Goal: Task Accomplishment & Management: Use online tool/utility

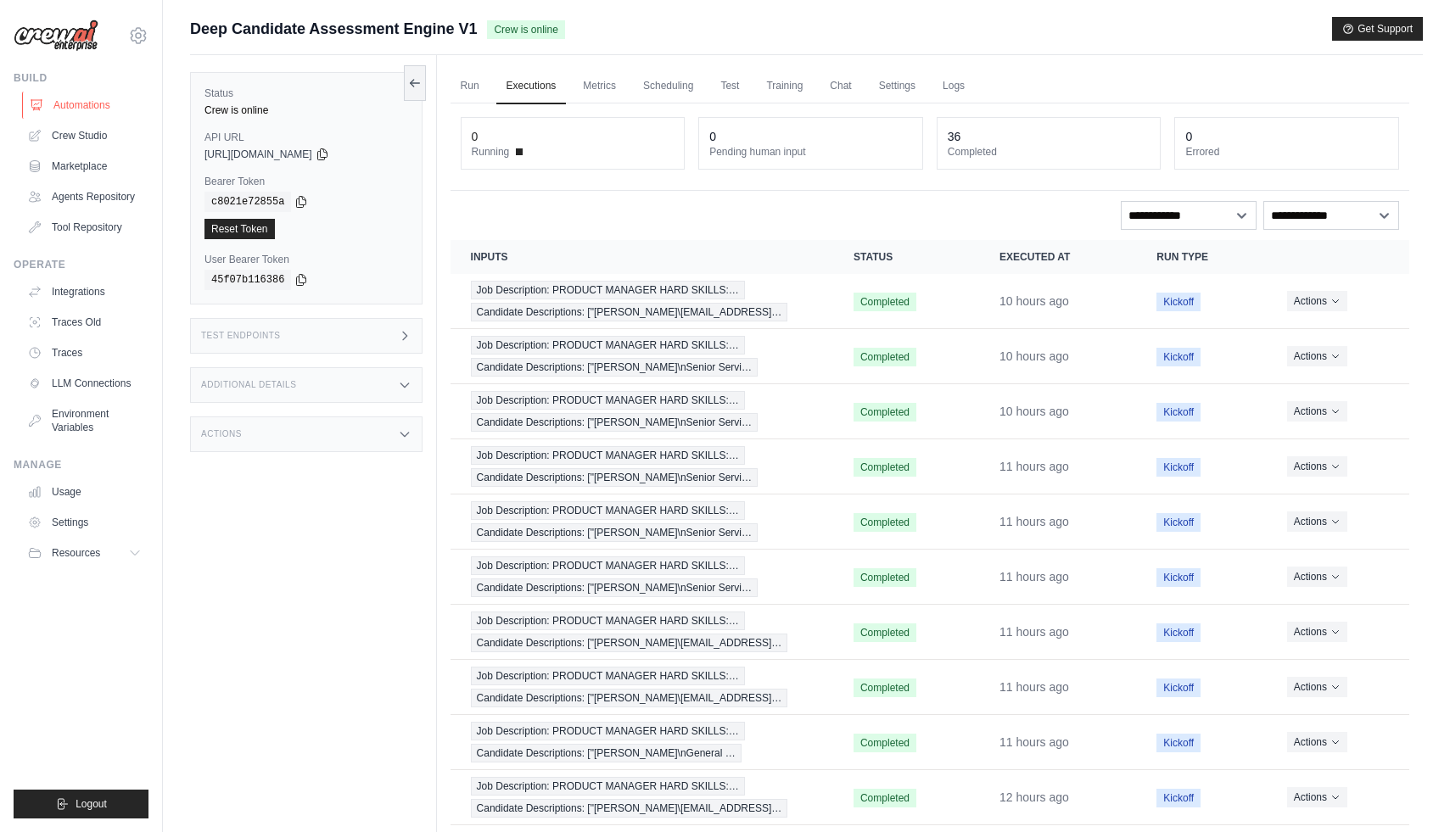
click at [72, 106] on link "Automations" at bounding box center [86, 105] width 128 height 27
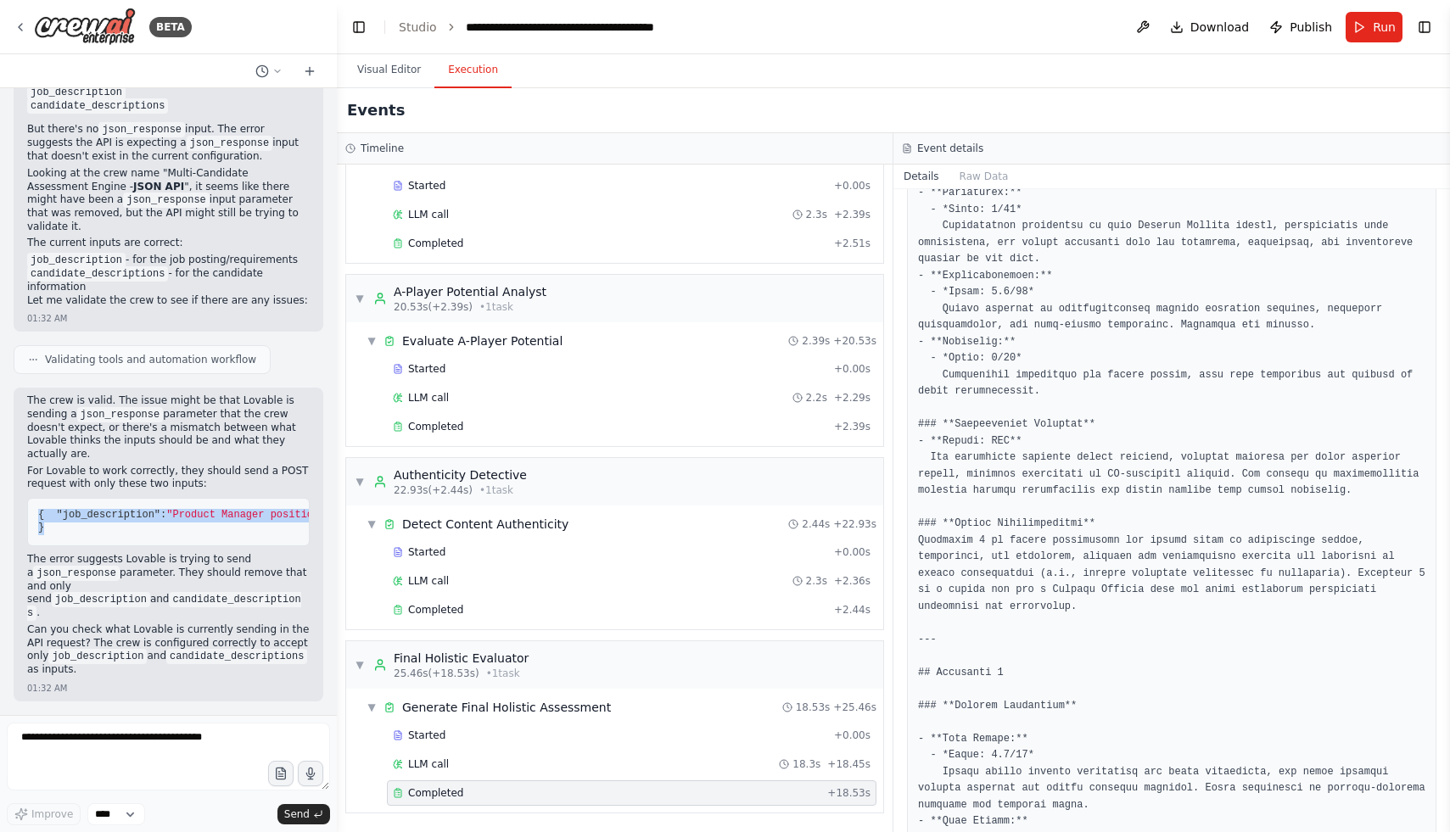
drag, startPoint x: 38, startPoint y: 500, endPoint x: 49, endPoint y: 553, distance: 54.6
click at [49, 546] on pre "{ "job_description" : "Product Manager position at tech startup..." , "candidat…" at bounding box center [168, 522] width 282 height 48
copy code "{ "job_description" : "Product Manager position at tech startup..." , "candidat…"
click at [1302, 25] on span "Publish" at bounding box center [1310, 27] width 42 height 17
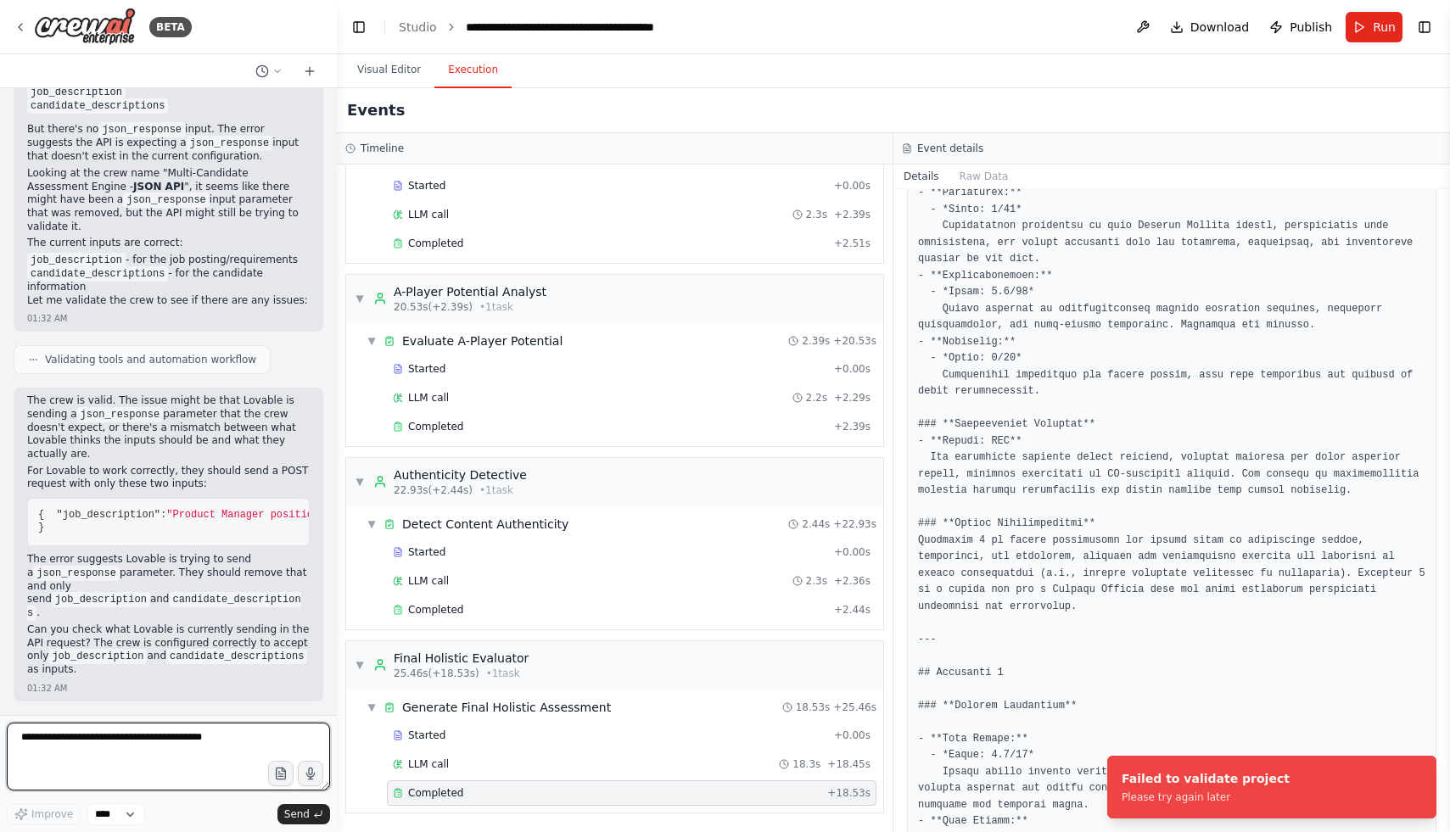
click at [140, 746] on textarea at bounding box center [168, 757] width 323 height 68
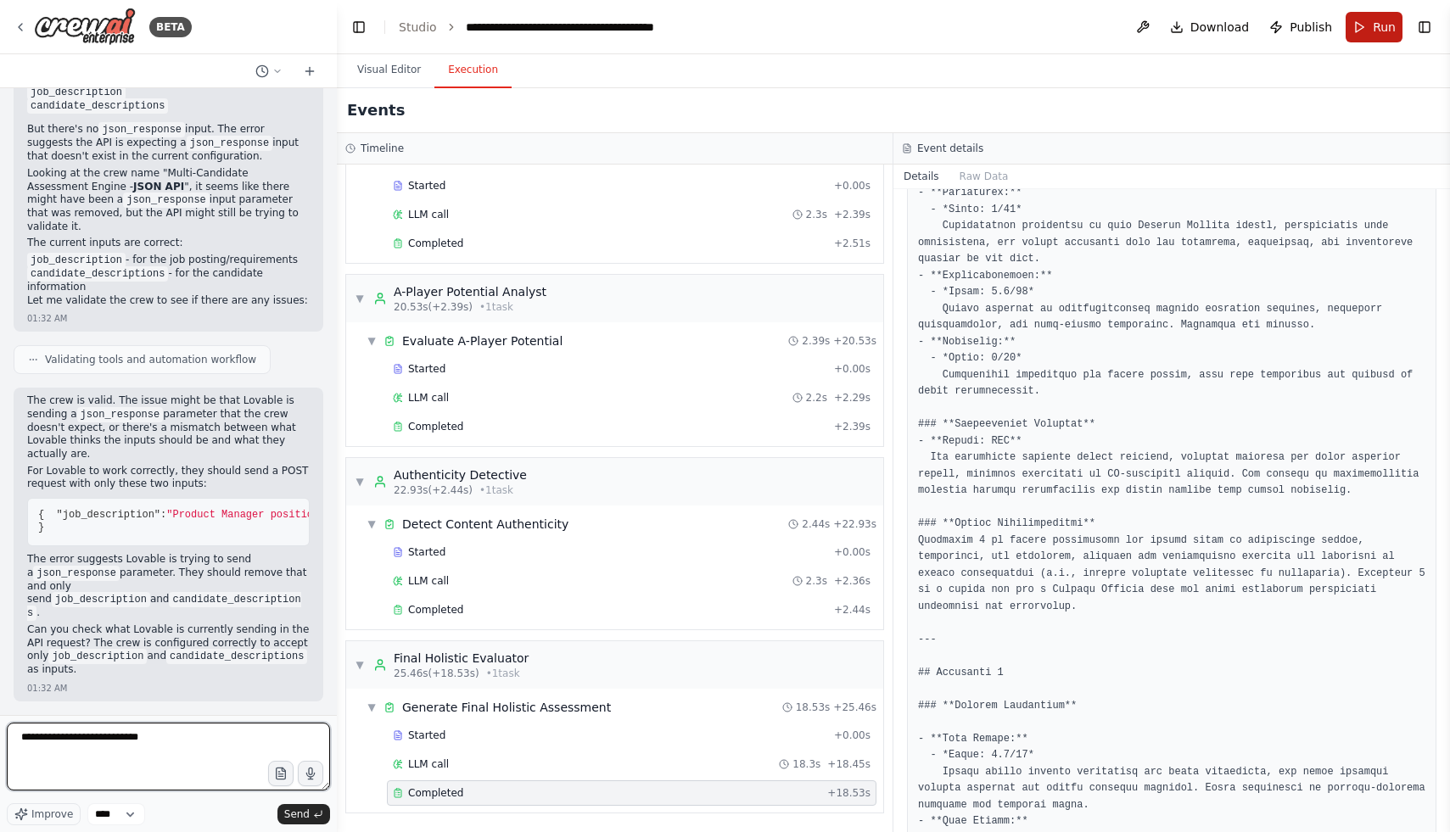
type textarea "**********"
click at [1359, 29] on button "Run" at bounding box center [1373, 27] width 57 height 31
click at [1376, 27] on span "Run" at bounding box center [1384, 27] width 23 height 17
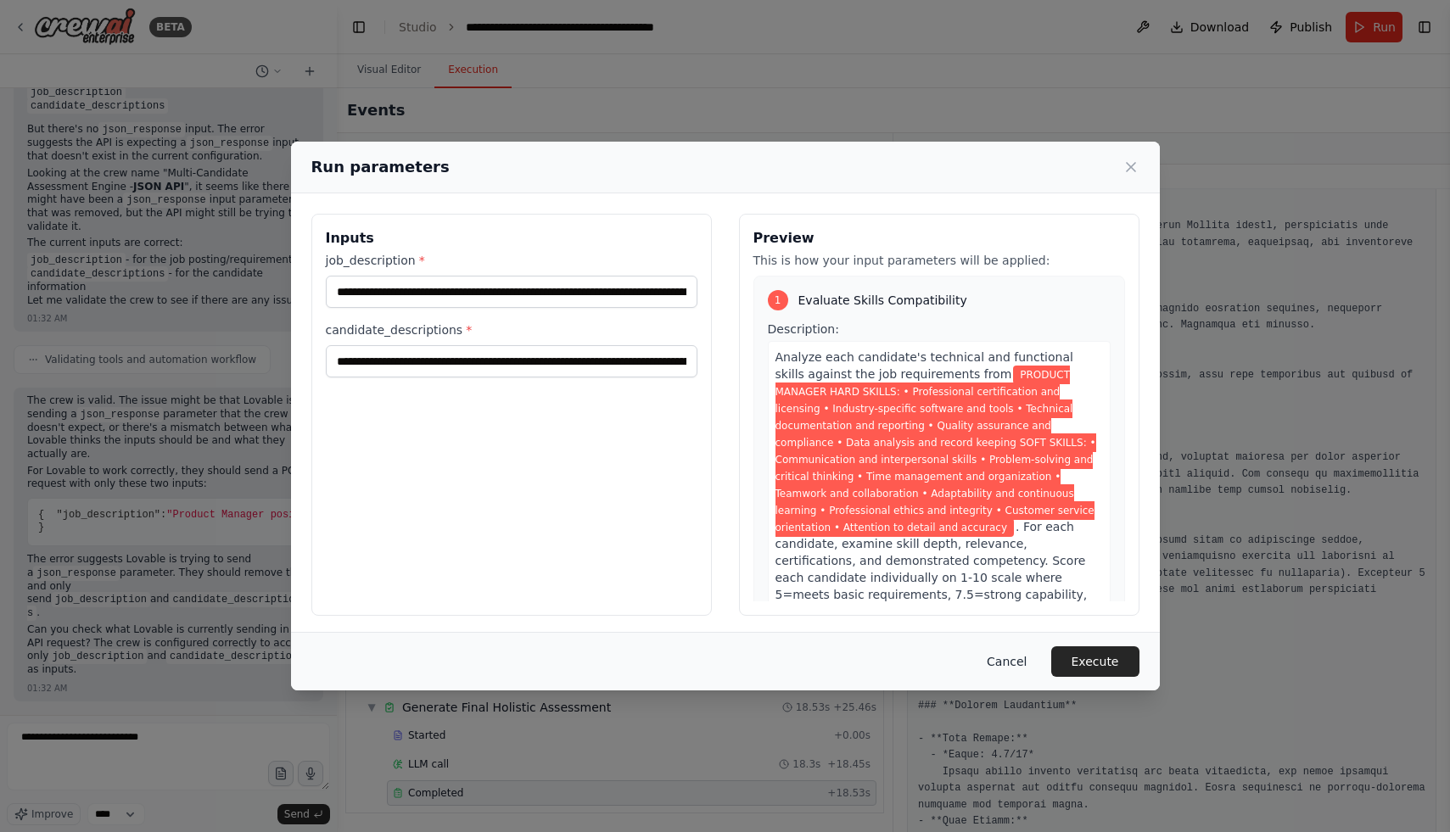
click at [1008, 657] on button "Cancel" at bounding box center [1006, 661] width 67 height 31
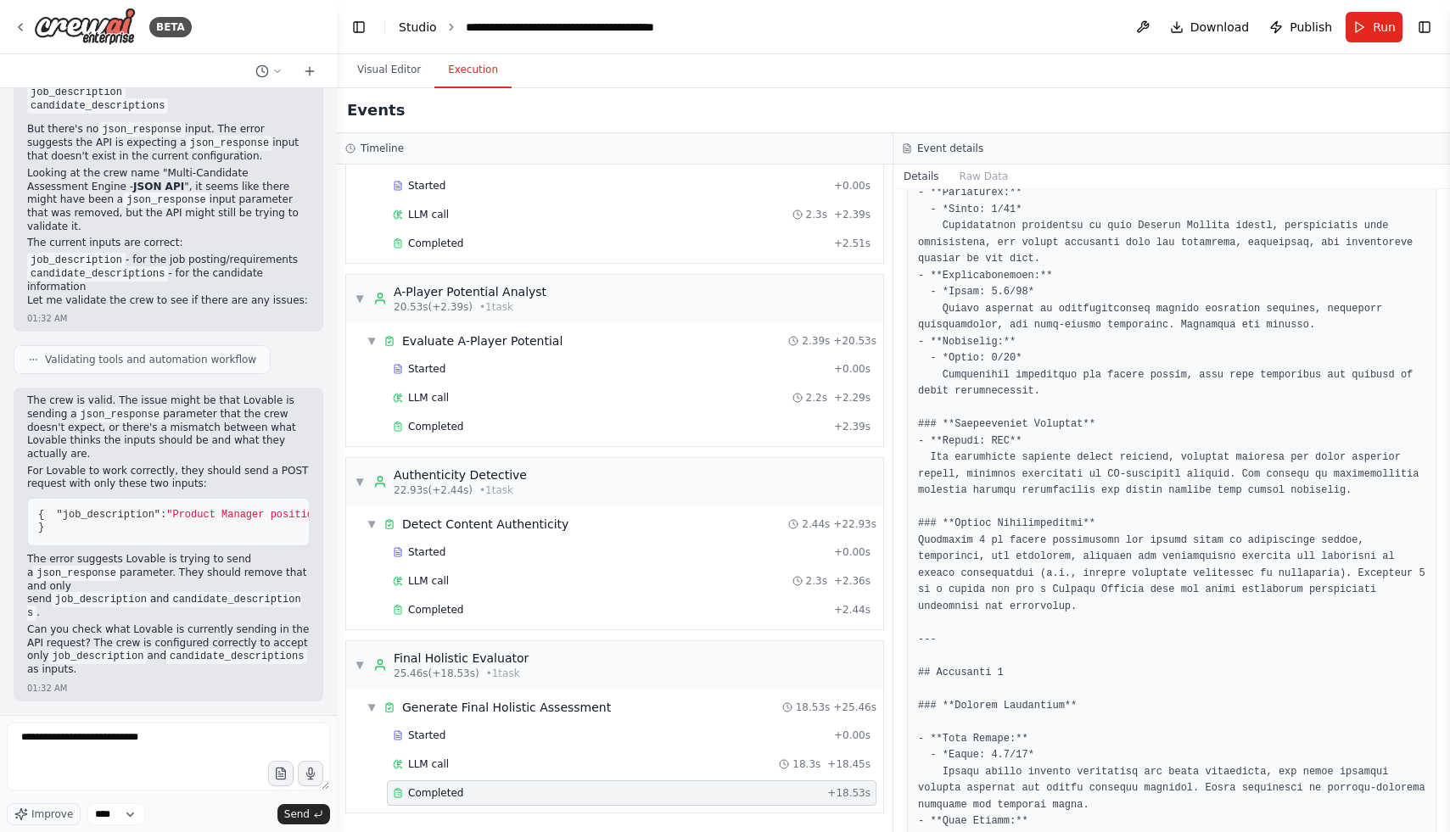
click at [417, 22] on link "Studio" at bounding box center [418, 27] width 38 height 14
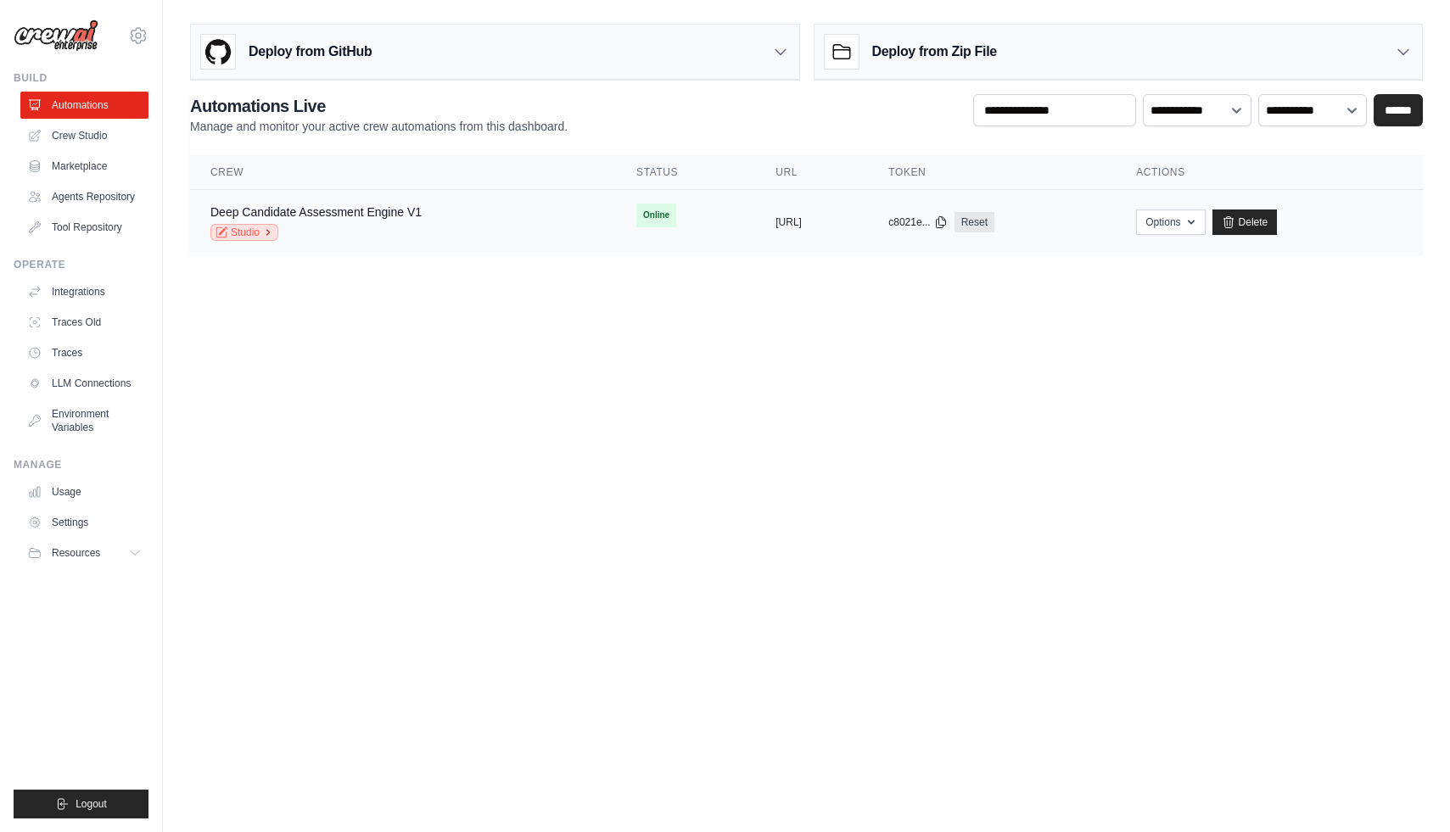
click at [262, 233] on link "Studio" at bounding box center [244, 232] width 68 height 17
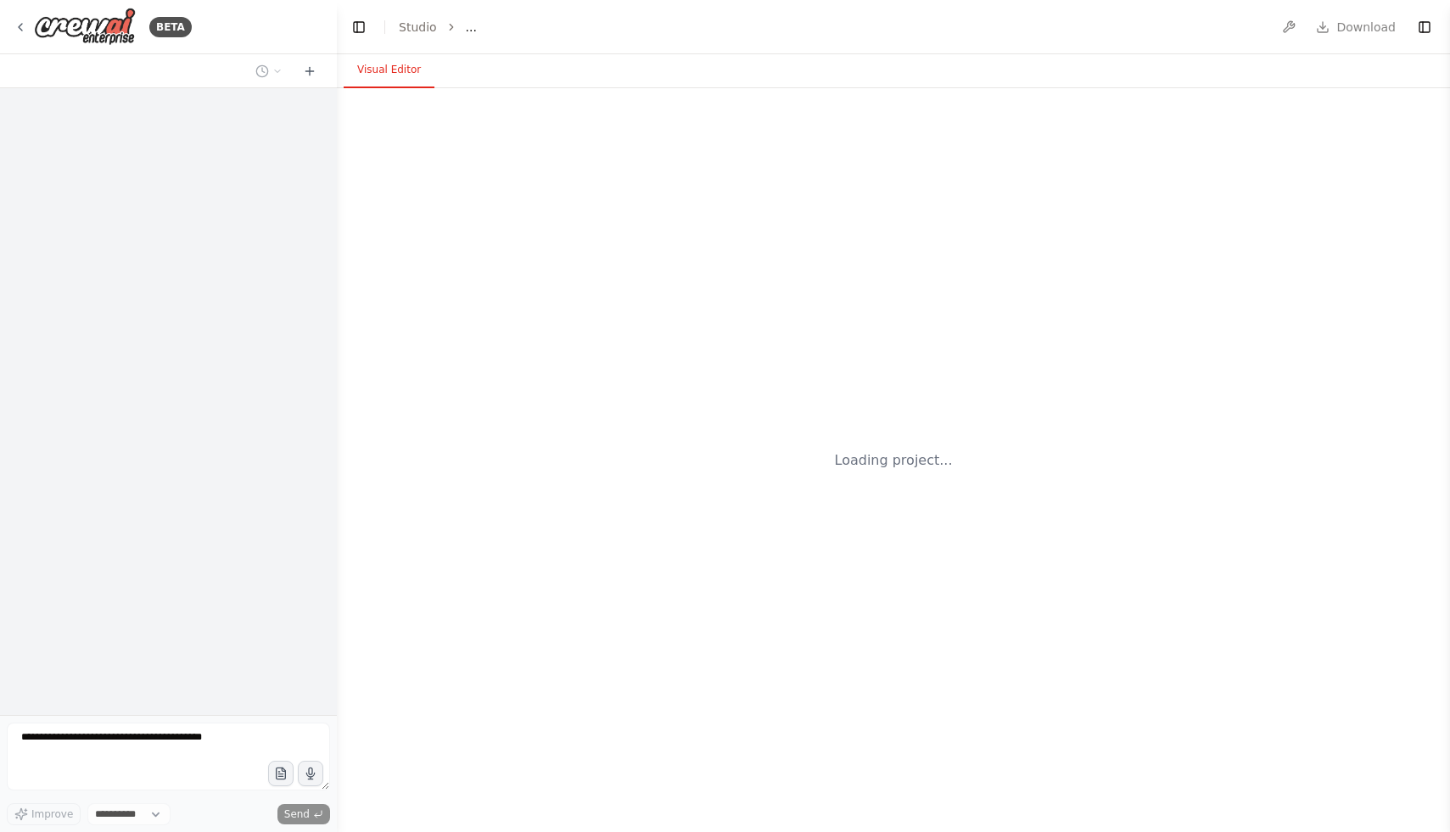
select select "****"
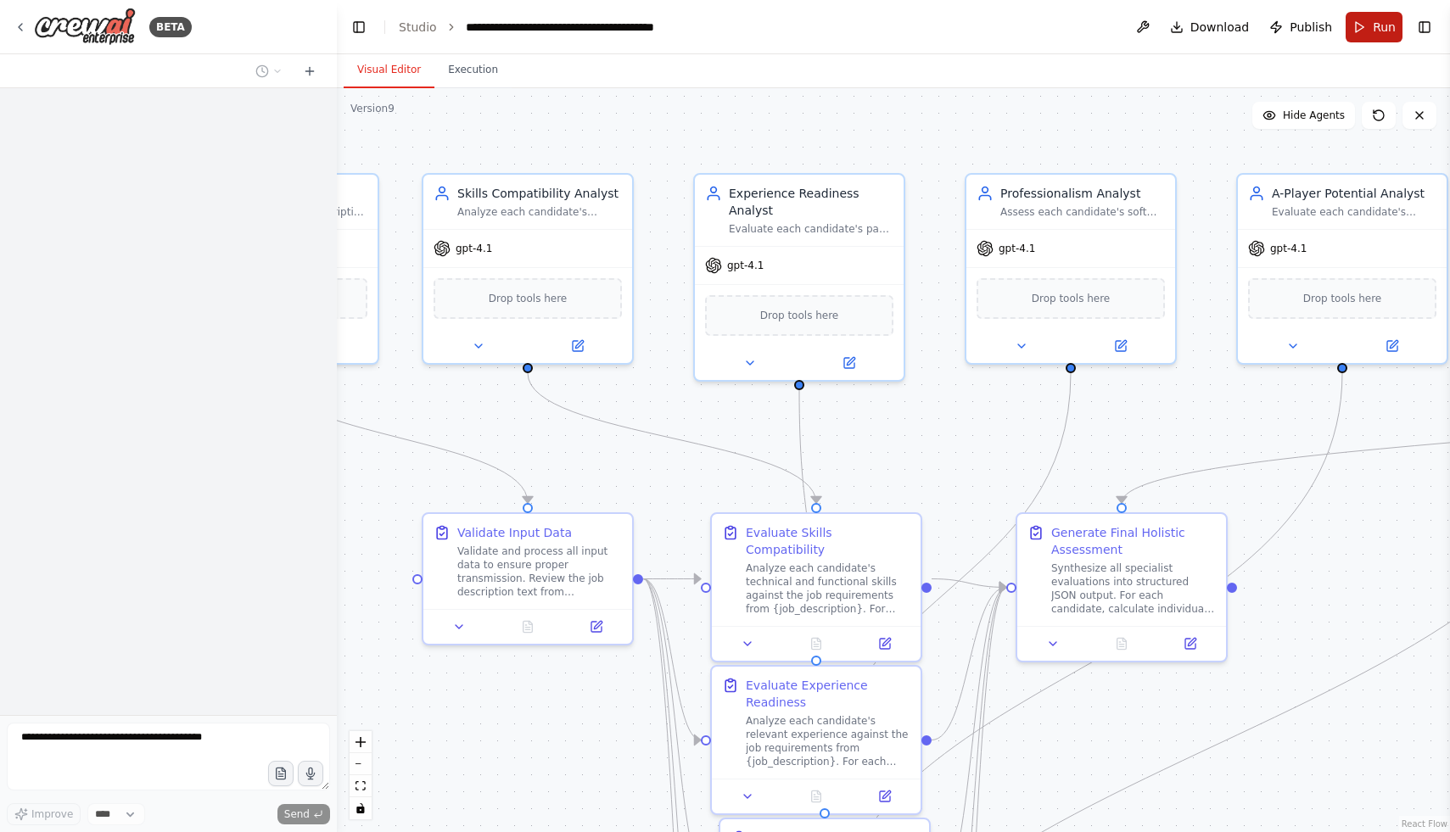
click at [1365, 20] on button "Run" at bounding box center [1373, 27] width 57 height 31
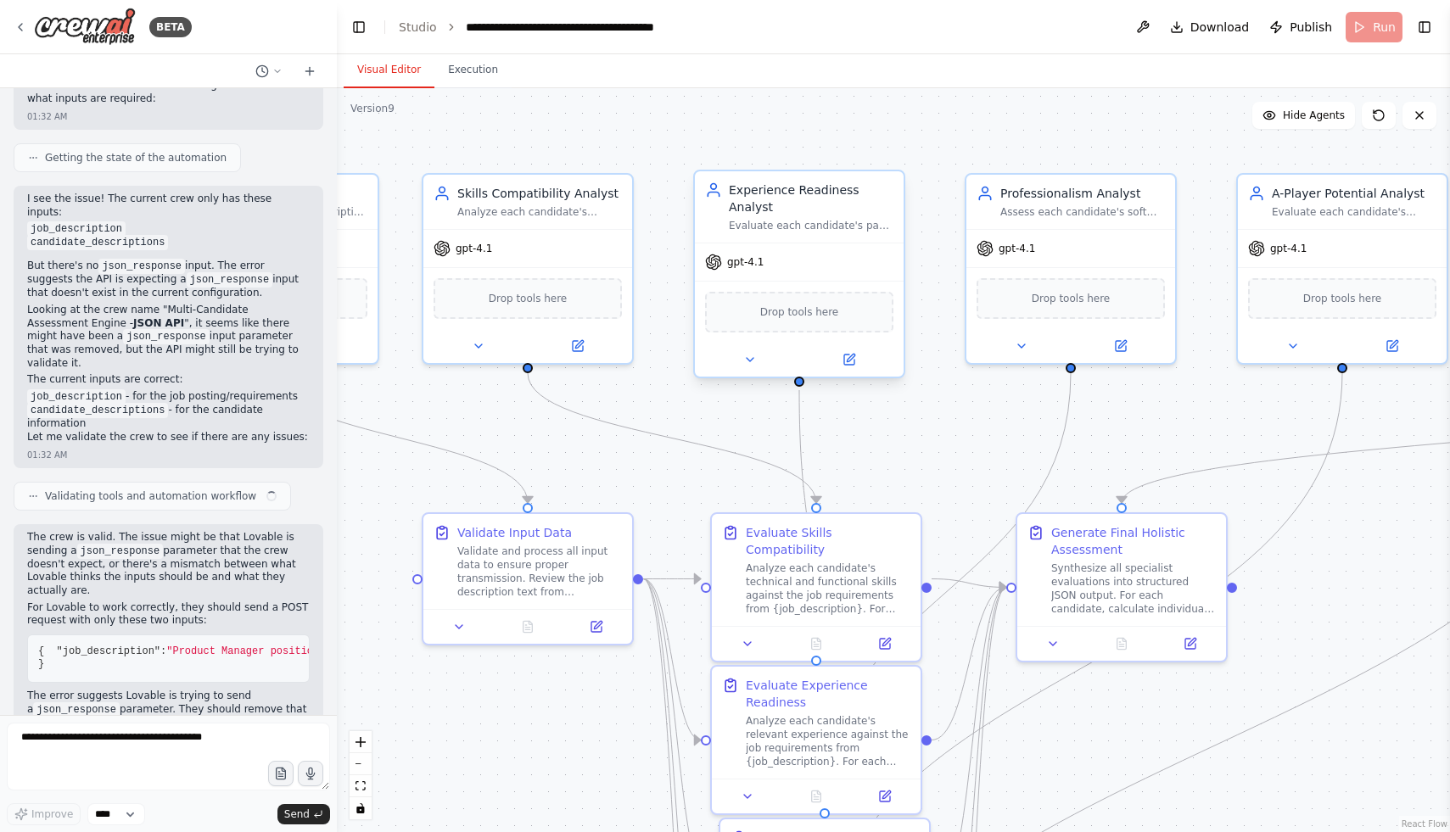
scroll to position [93677, 0]
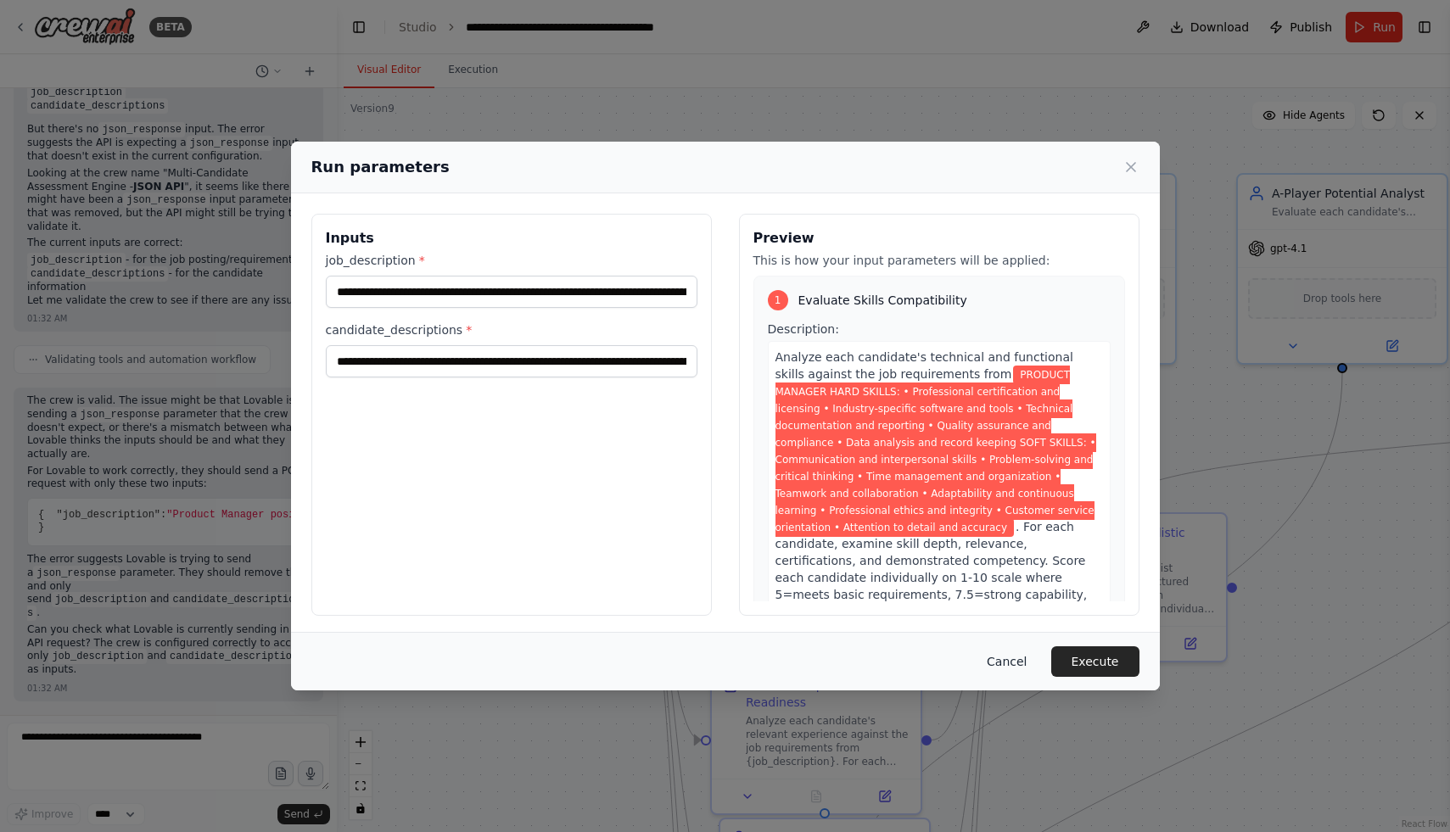
click at [1002, 653] on button "Cancel" at bounding box center [1006, 661] width 67 height 31
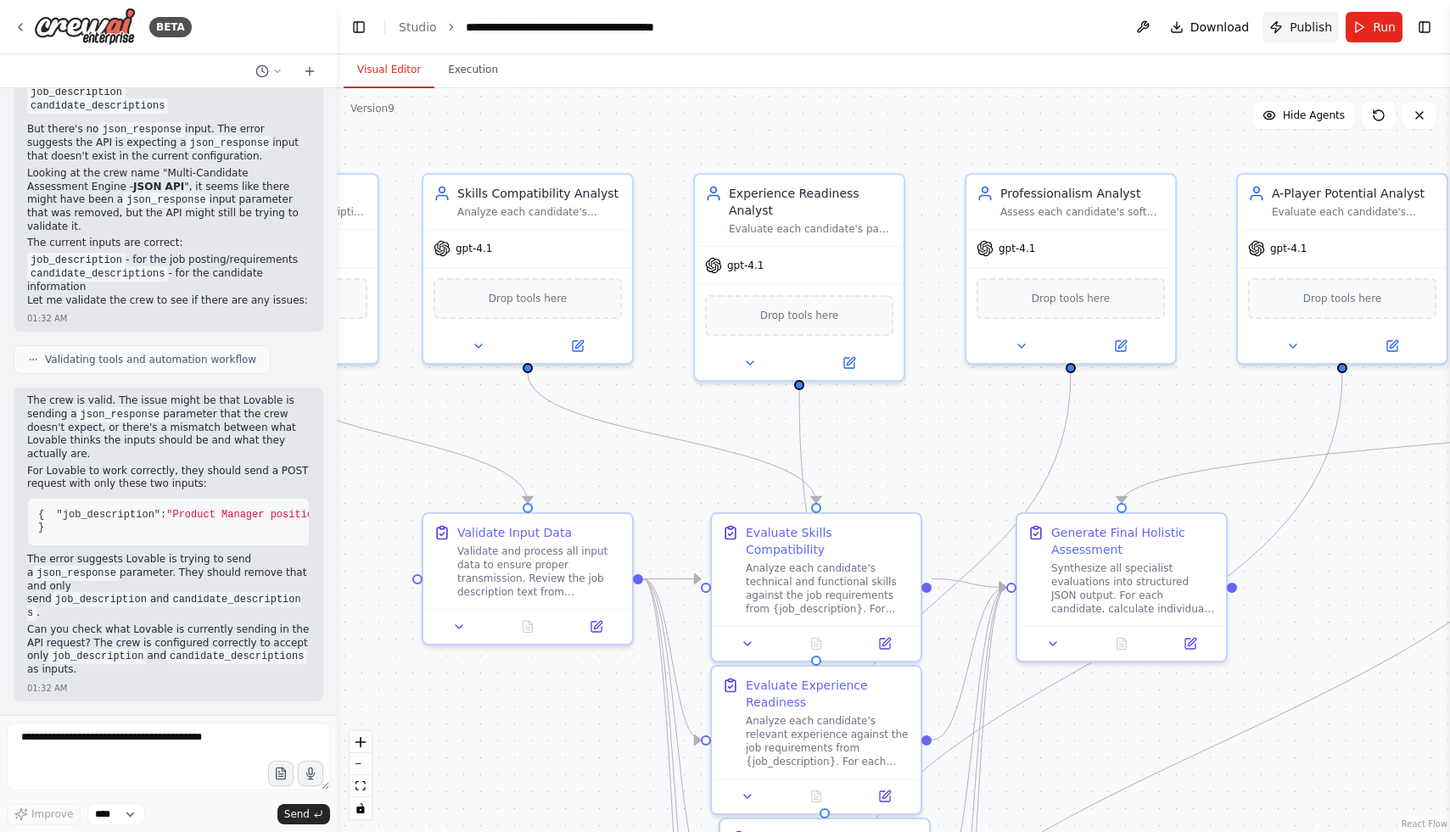
click at [1301, 26] on span "Publish" at bounding box center [1310, 27] width 42 height 17
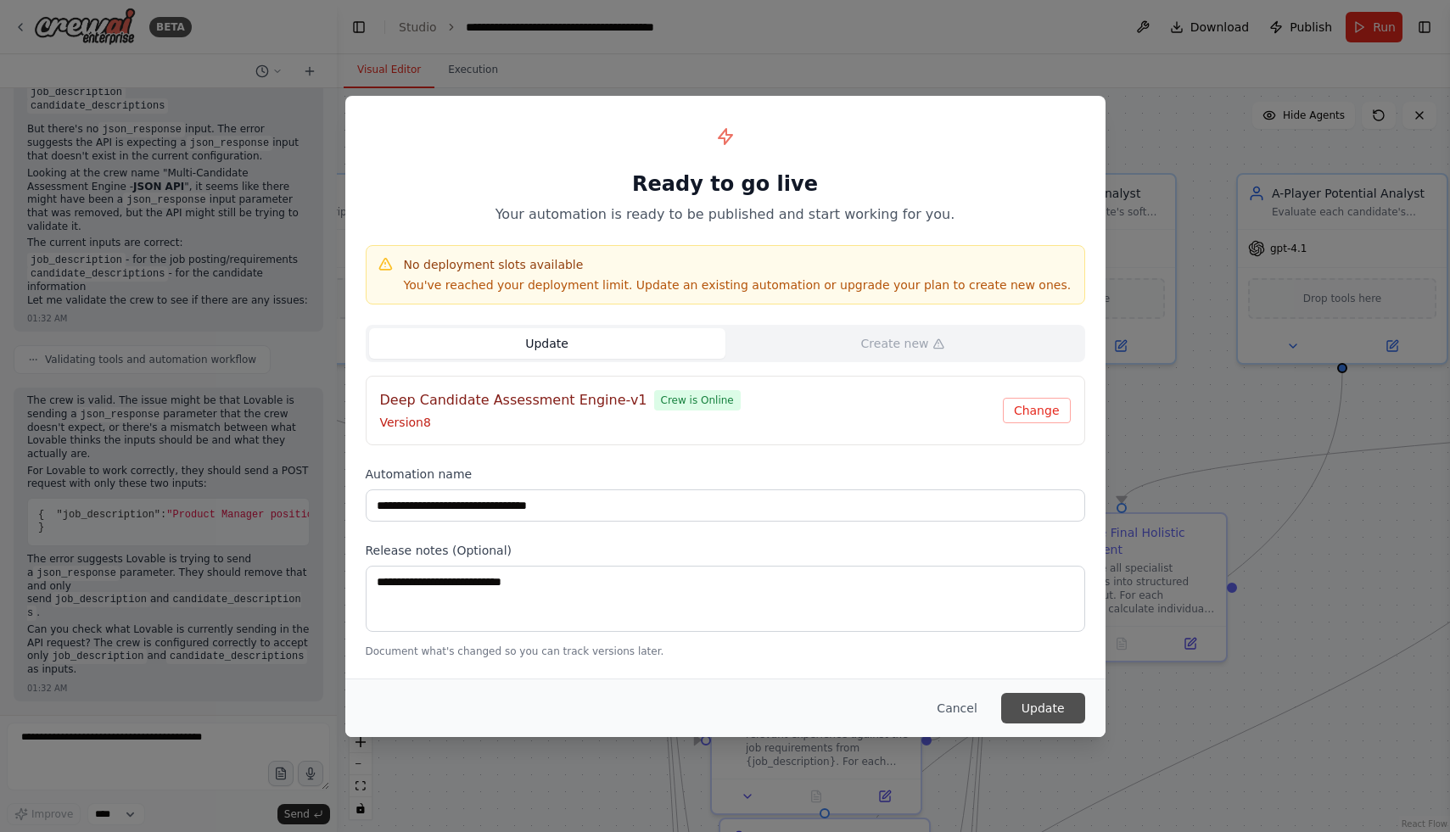
click at [1033, 711] on button "Update" at bounding box center [1043, 708] width 84 height 31
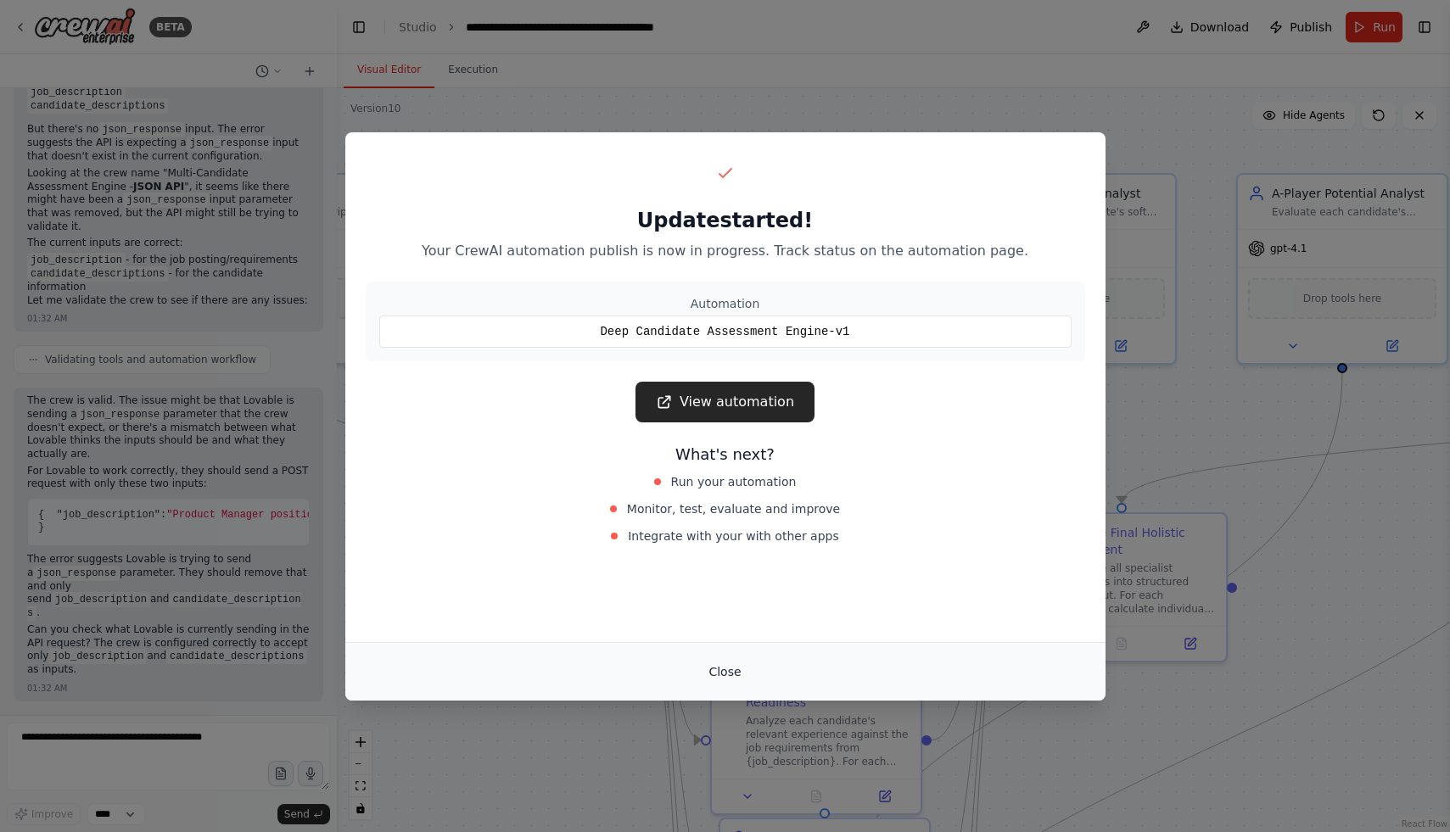
click at [724, 675] on button "Close" at bounding box center [724, 672] width 59 height 31
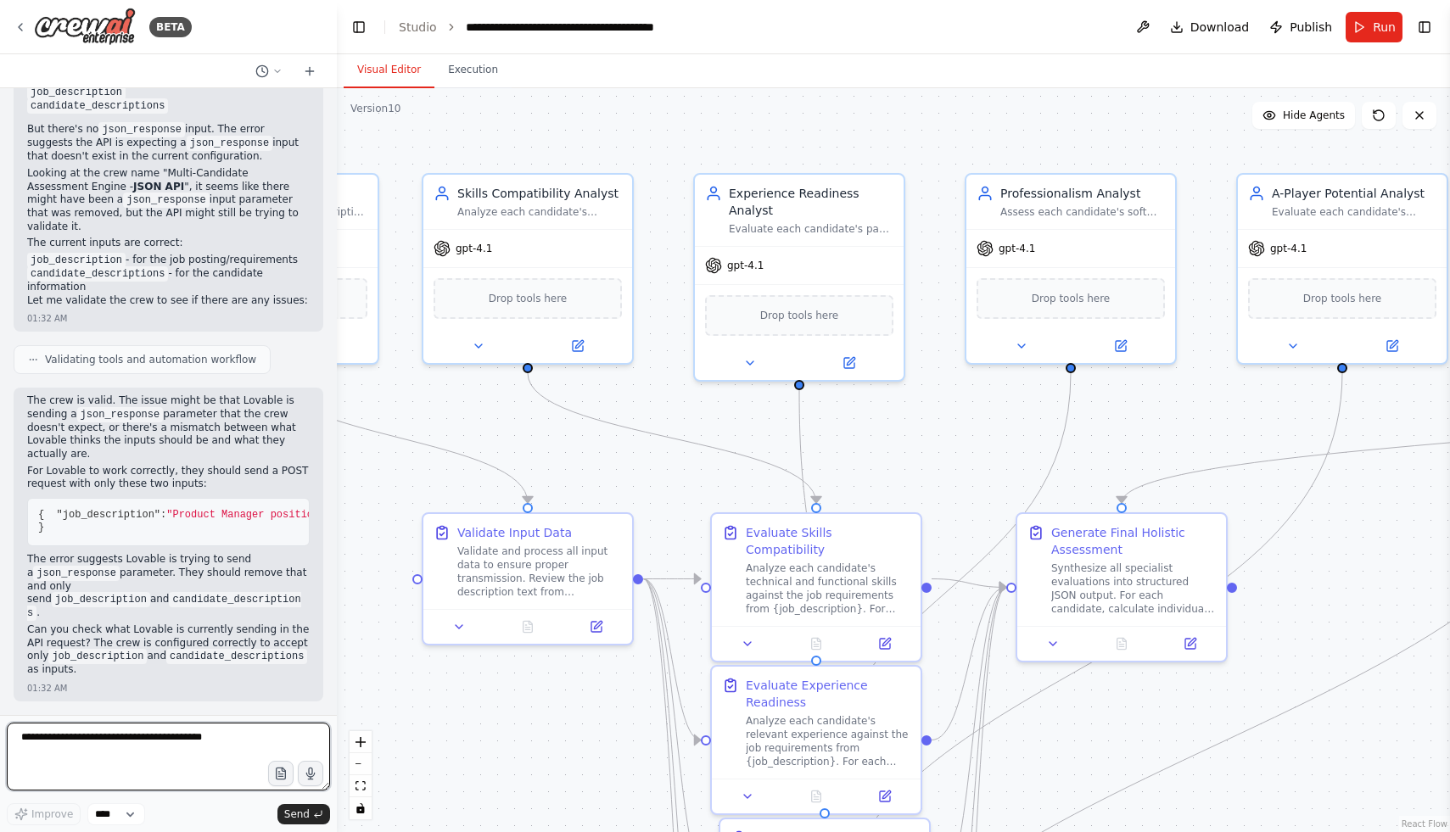
click at [46, 741] on textarea at bounding box center [168, 757] width 323 height 68
paste textarea "**********"
type textarea "**********"
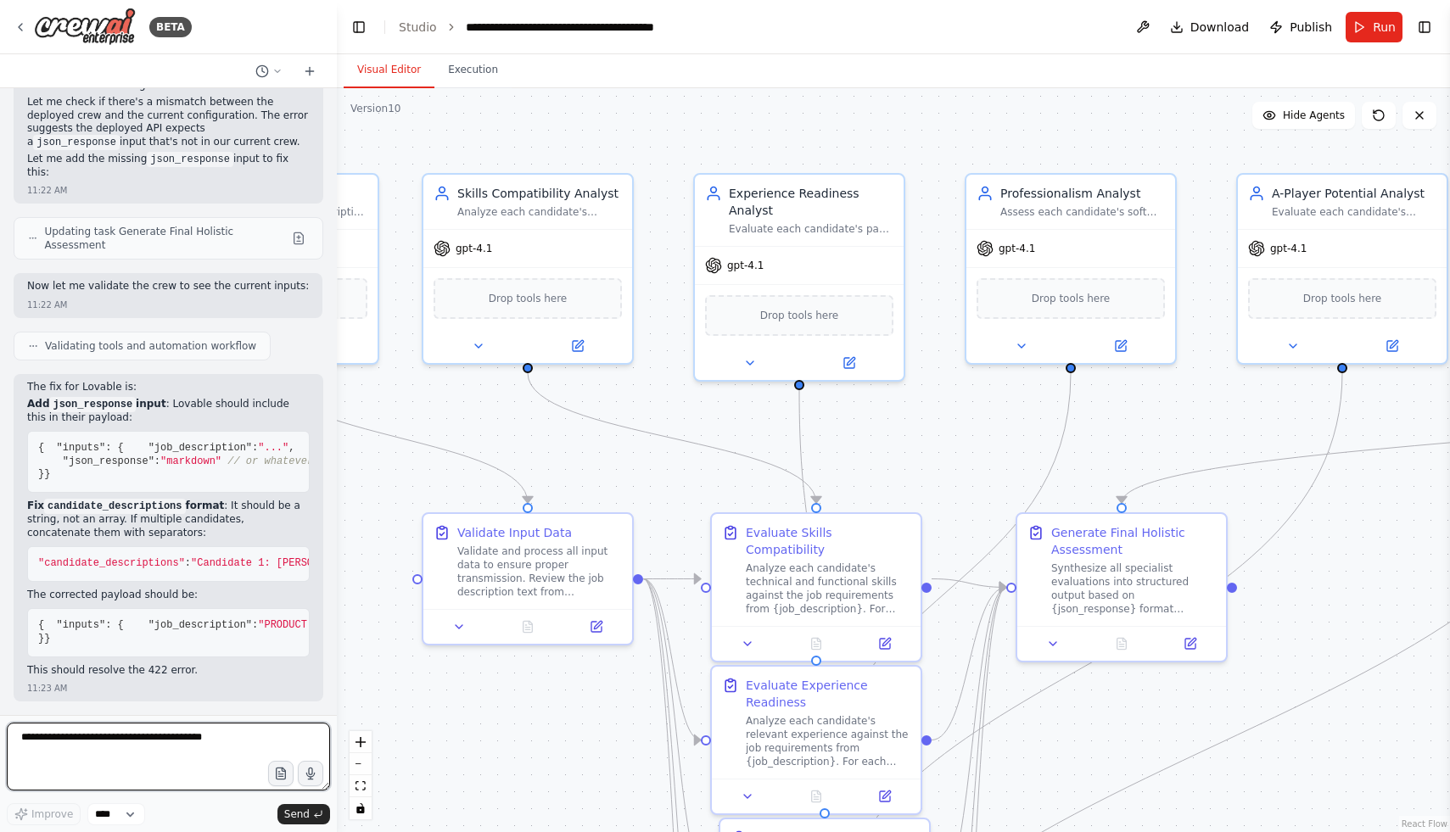
scroll to position [95958, 0]
click at [1181, 619] on span ""json_response"" at bounding box center [1227, 625] width 92 height 12
copy span ""json_response" : "markdown""
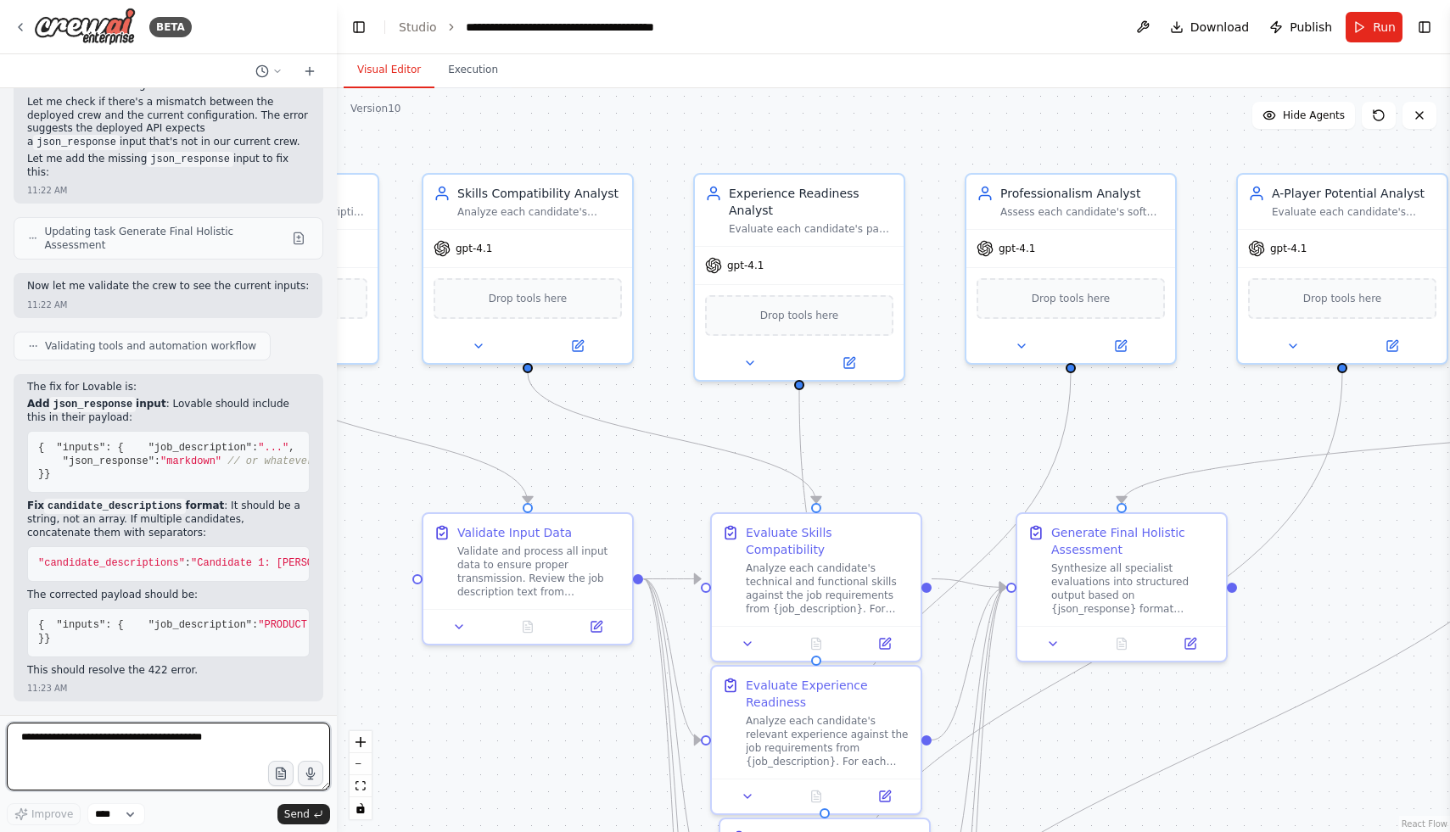
click at [81, 741] on textarea at bounding box center [168, 757] width 323 height 68
paste textarea "**********"
type textarea "**********"
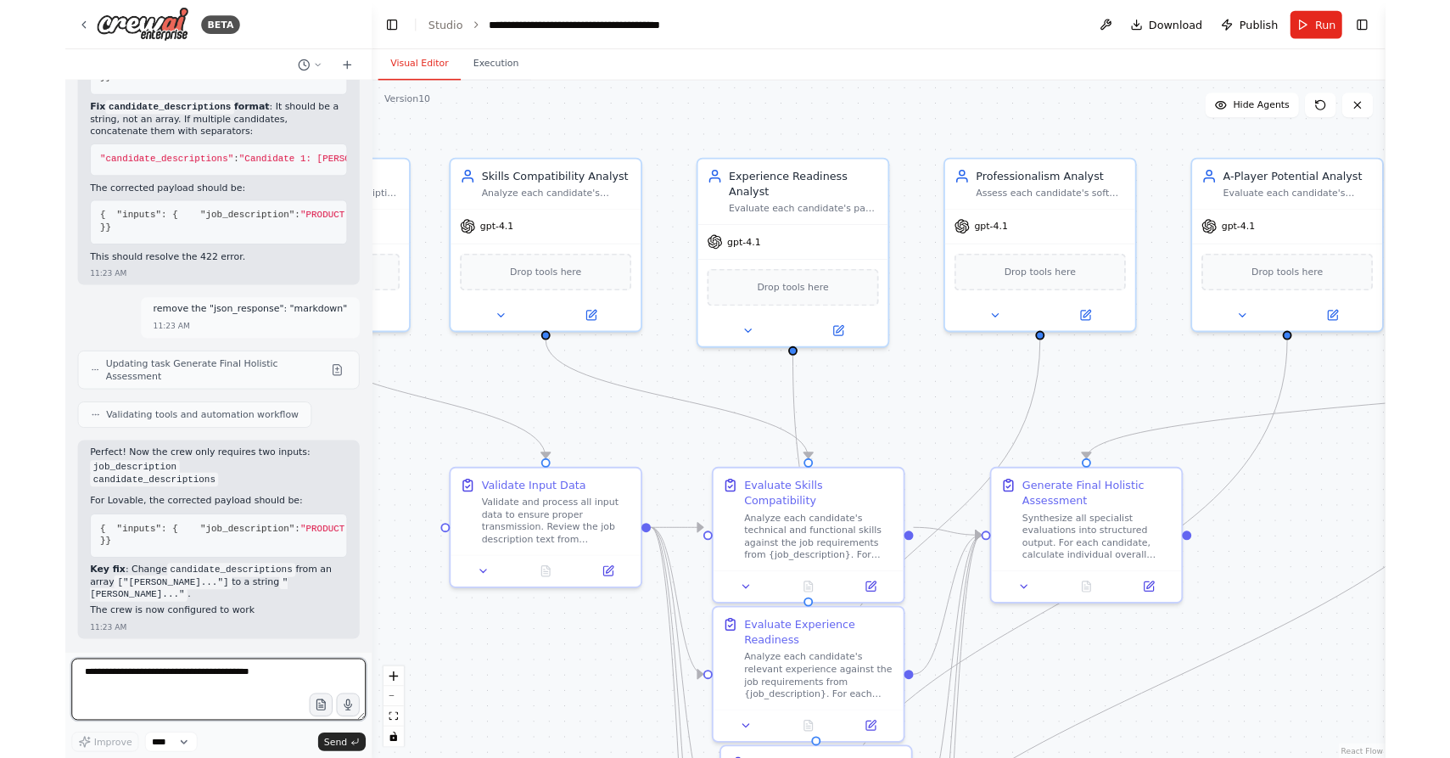
scroll to position [96382, 0]
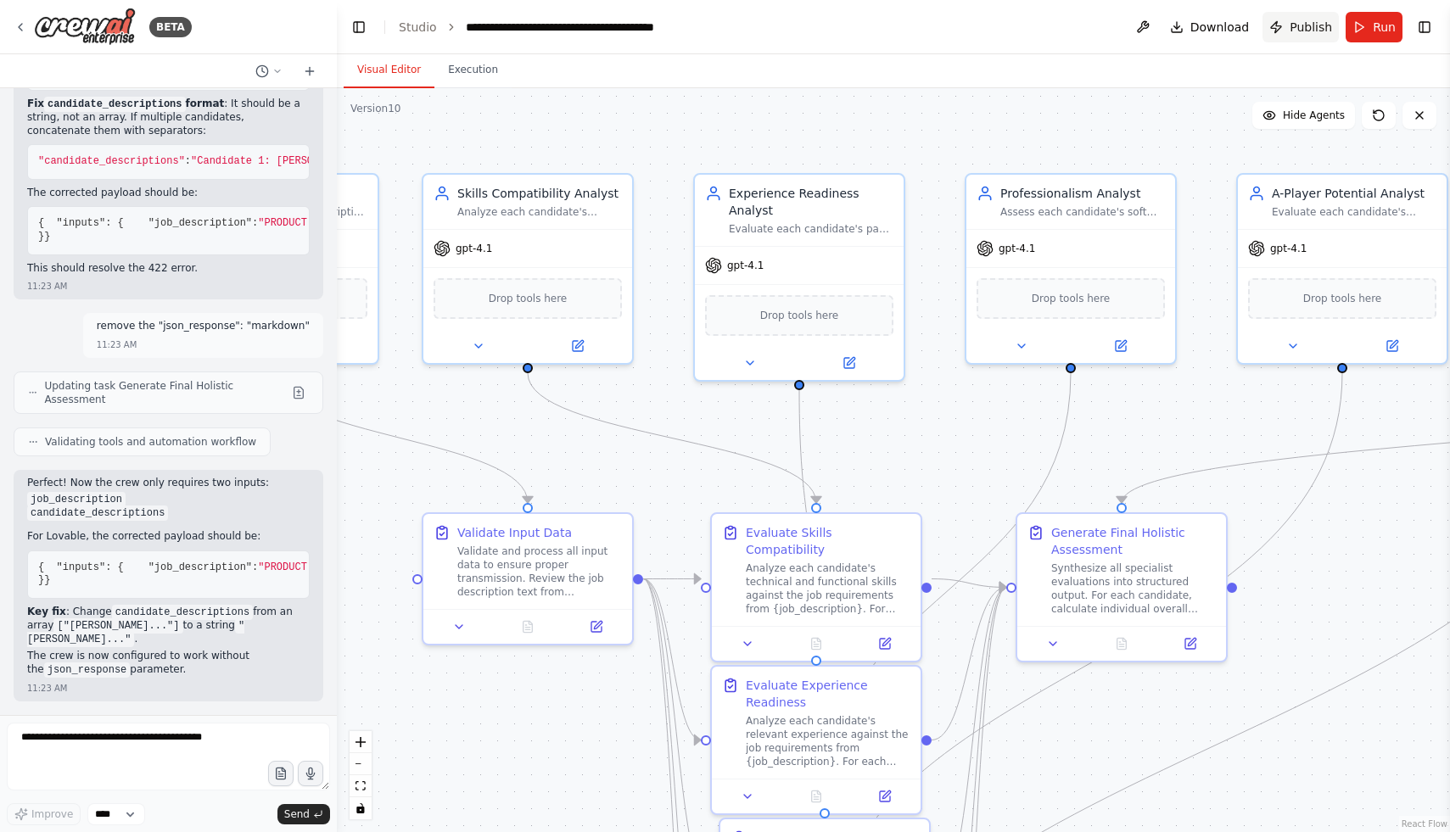
click at [1315, 29] on span "Publish" at bounding box center [1310, 27] width 42 height 17
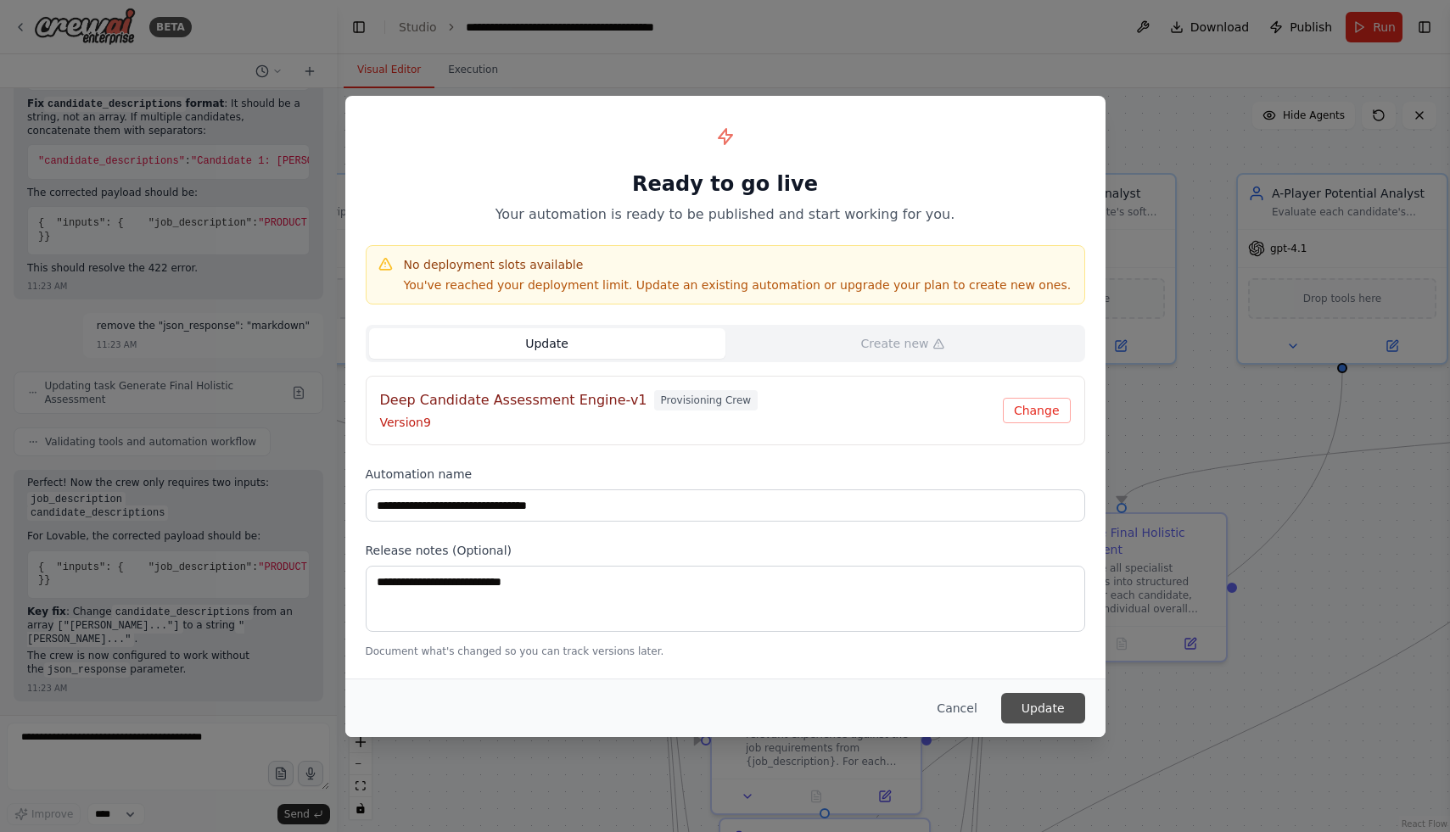
click at [1051, 710] on button "Update" at bounding box center [1043, 708] width 84 height 31
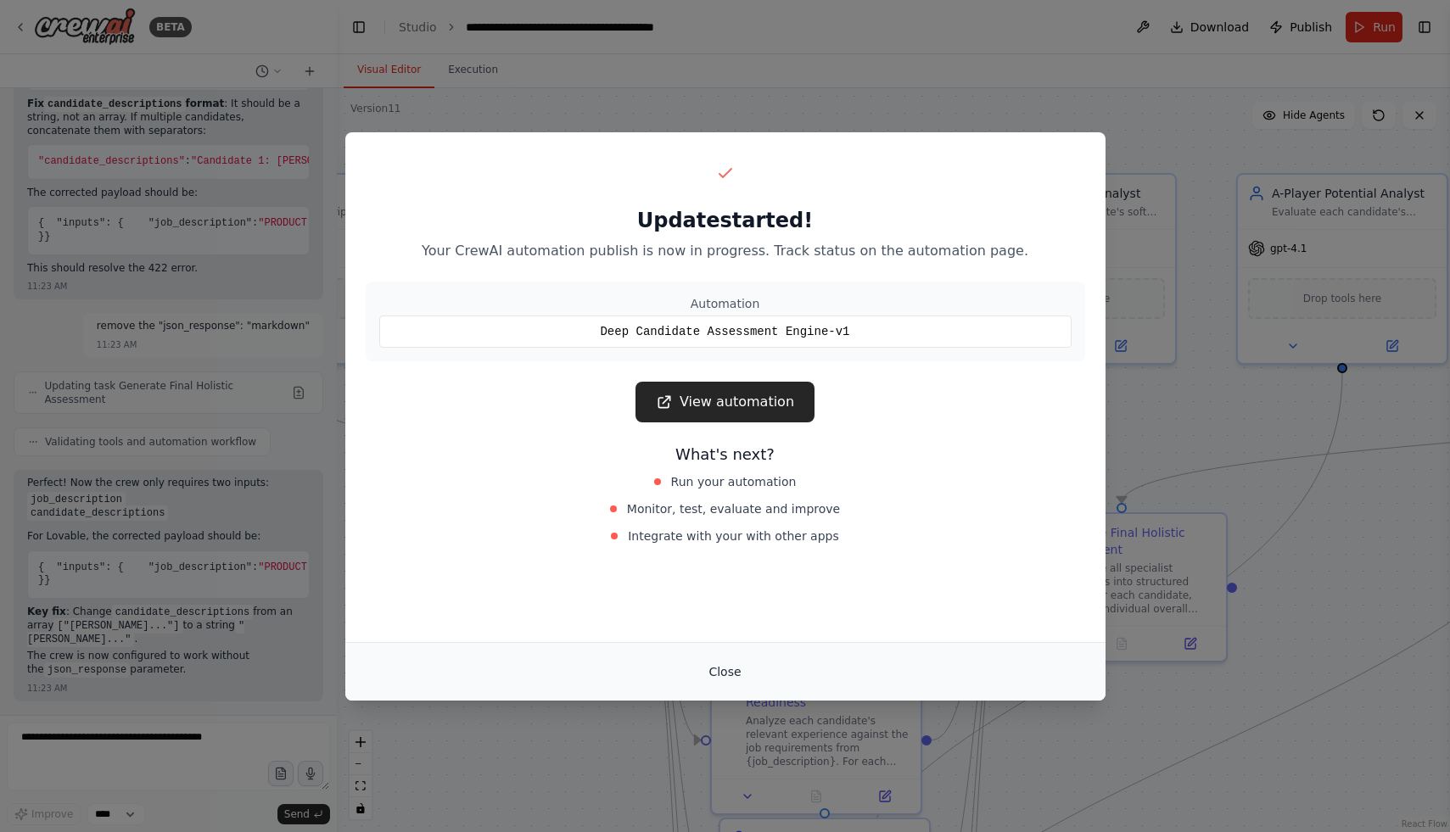
click at [717, 674] on button "Close" at bounding box center [724, 672] width 59 height 31
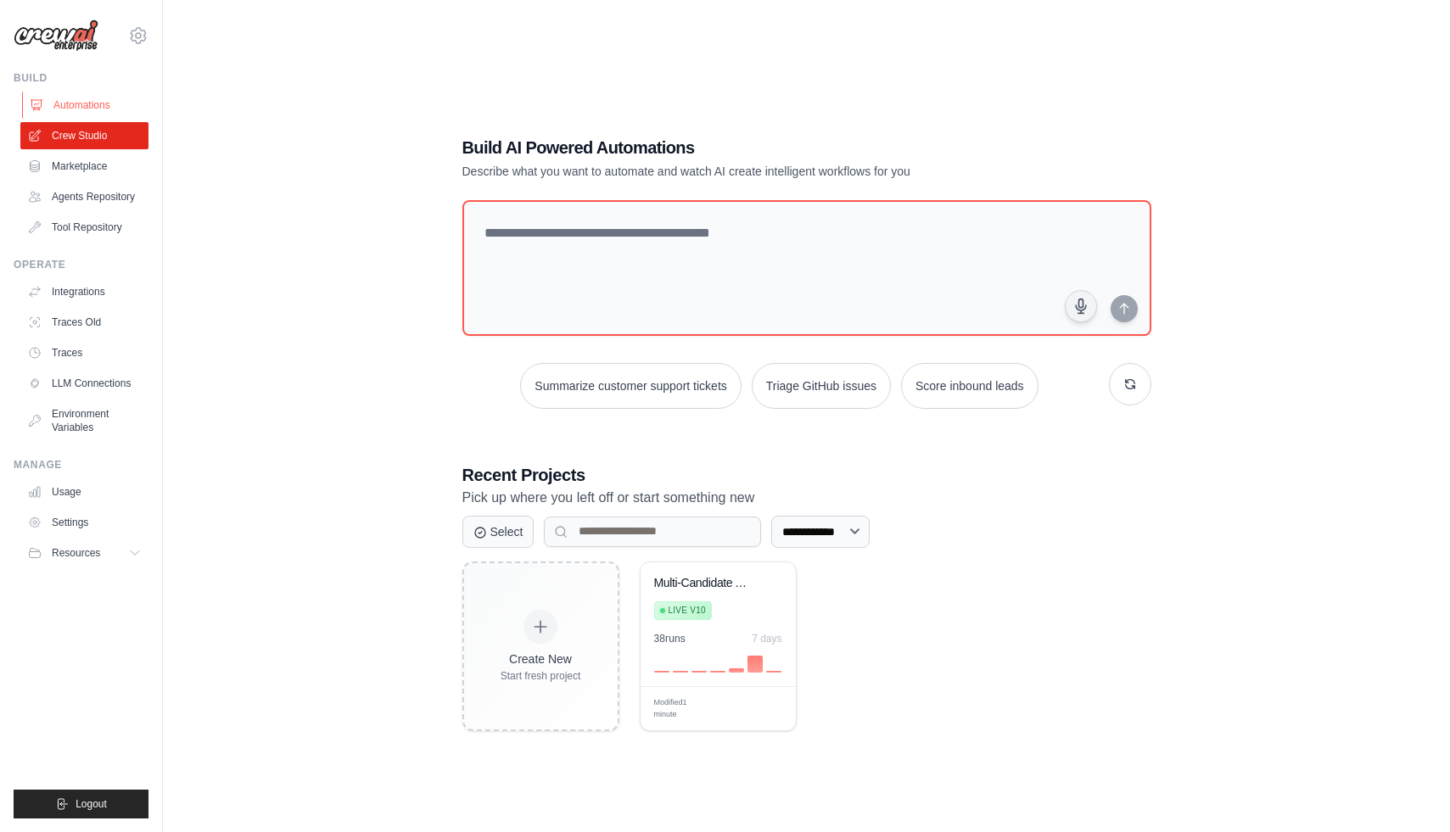
click at [78, 109] on link "Automations" at bounding box center [86, 105] width 128 height 27
